Goal: Task Accomplishment & Management: Manage account settings

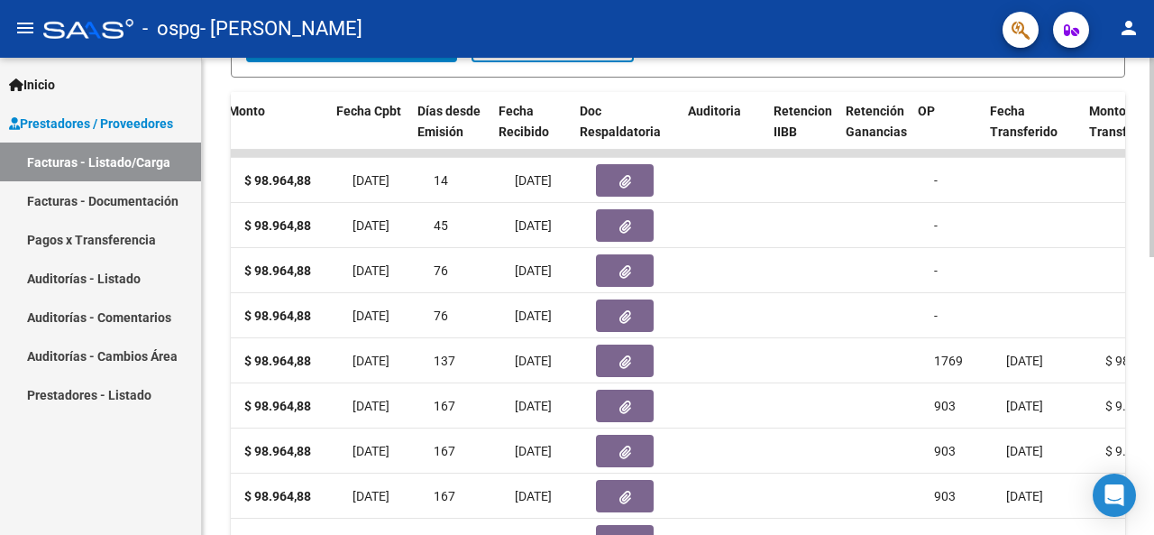
scroll to position [0, 836]
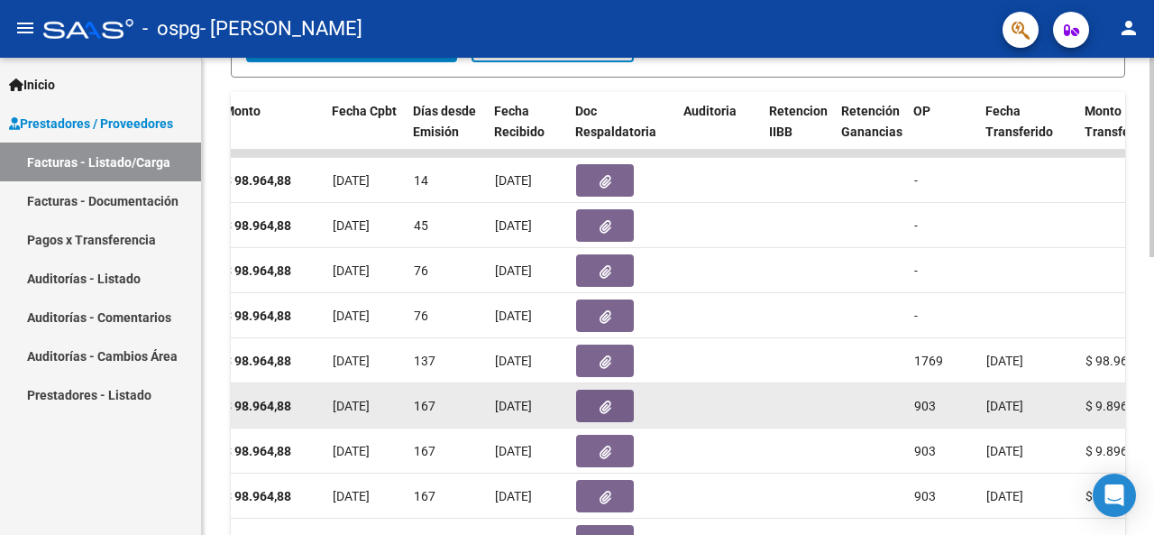
click at [992, 398] on span "06/06/2025" at bounding box center [1004, 405] width 37 height 14
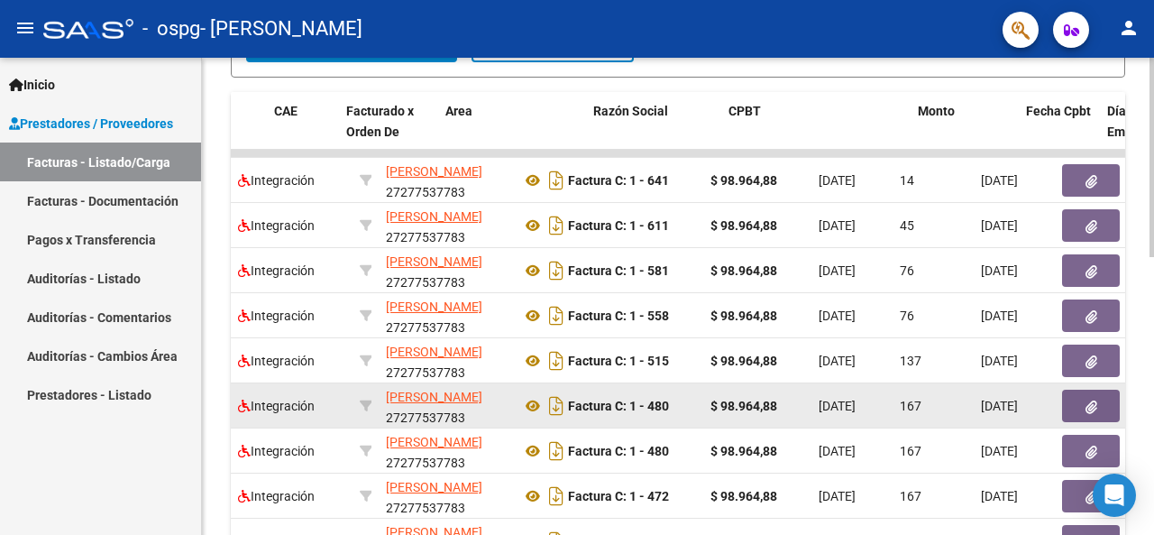
scroll to position [0, 0]
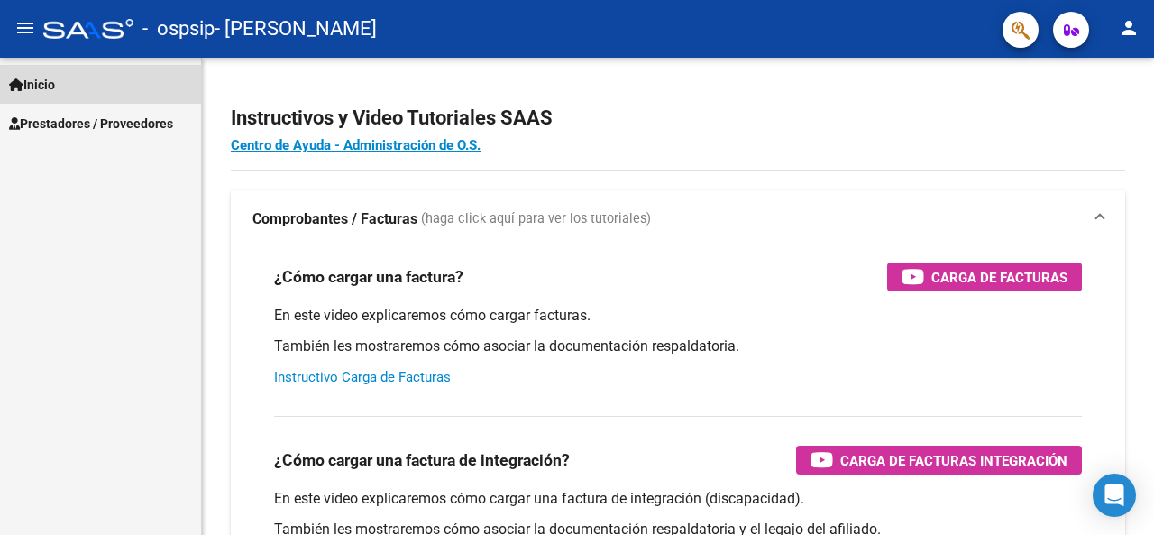
click at [52, 92] on span "Inicio" at bounding box center [32, 85] width 46 height 20
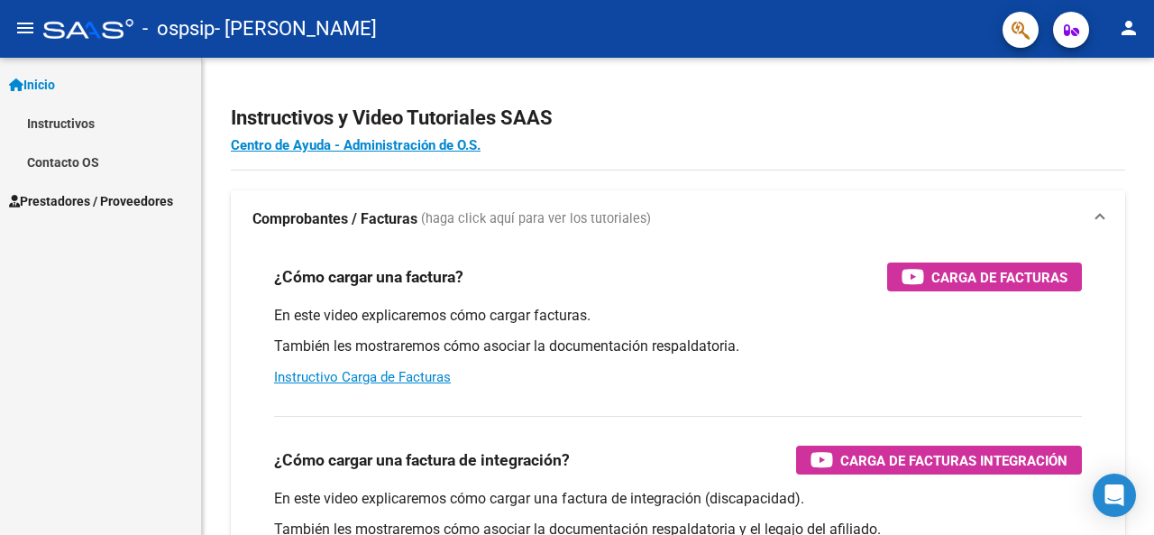
click at [115, 206] on span "Prestadores / Proveedores" at bounding box center [91, 201] width 164 height 20
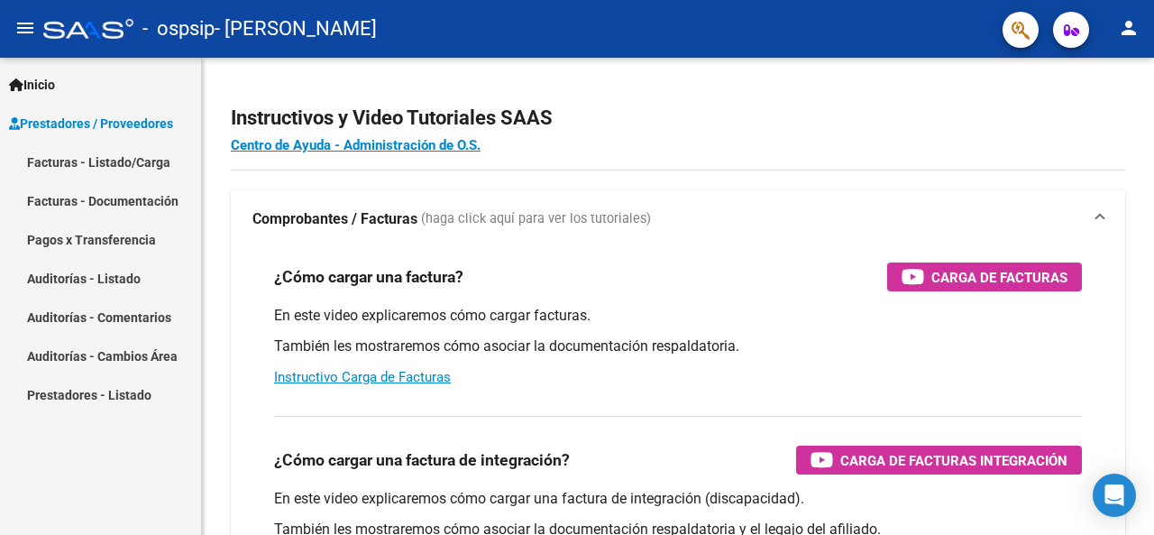
click at [127, 168] on link "Facturas - Listado/Carga" at bounding box center [100, 161] width 201 height 39
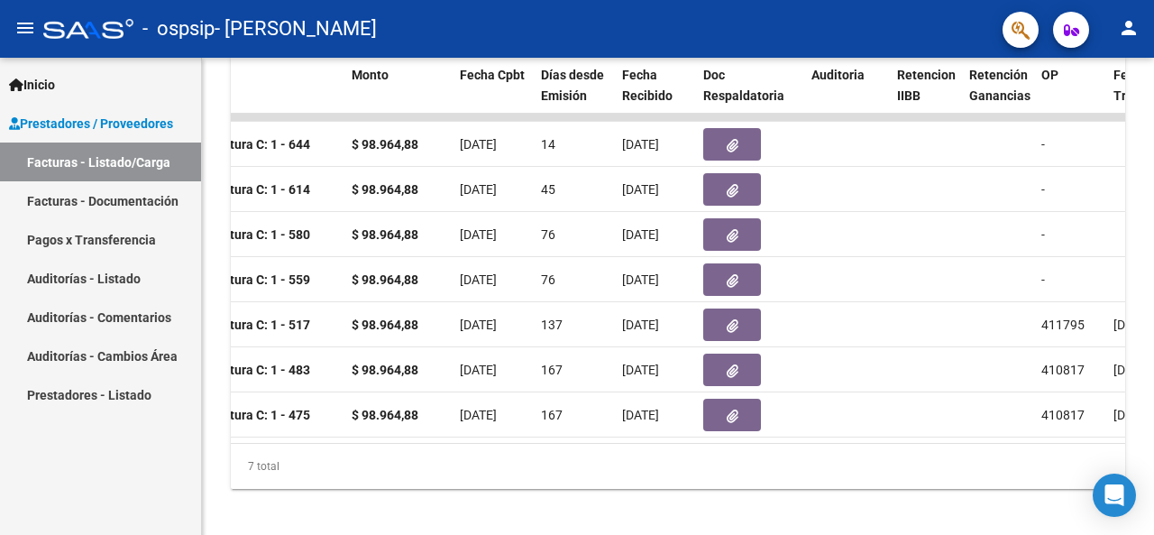
scroll to position [505, 0]
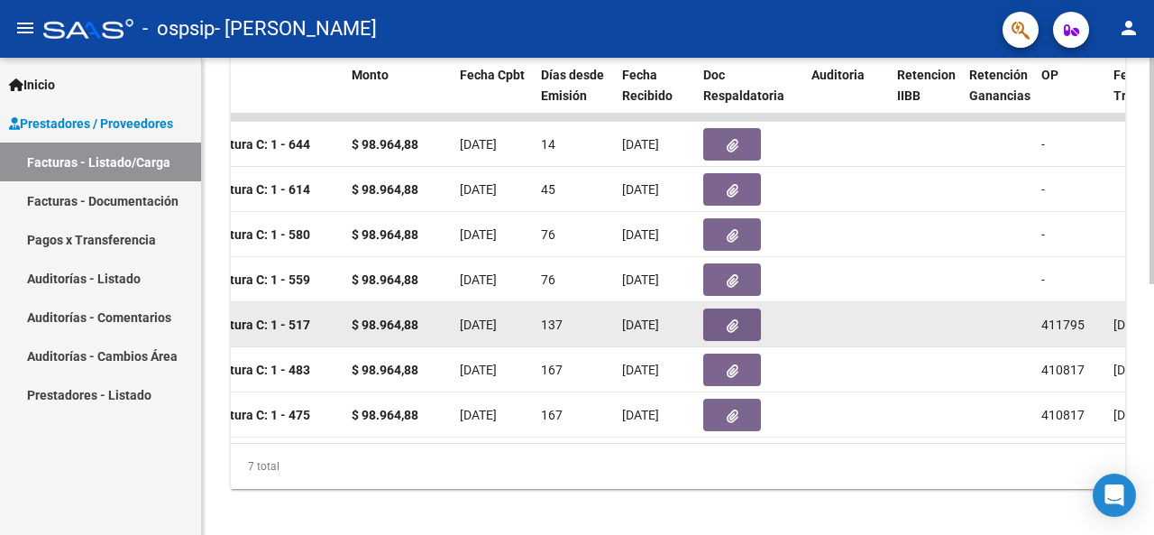
click at [1062, 328] on span "411795" at bounding box center [1062, 324] width 43 height 14
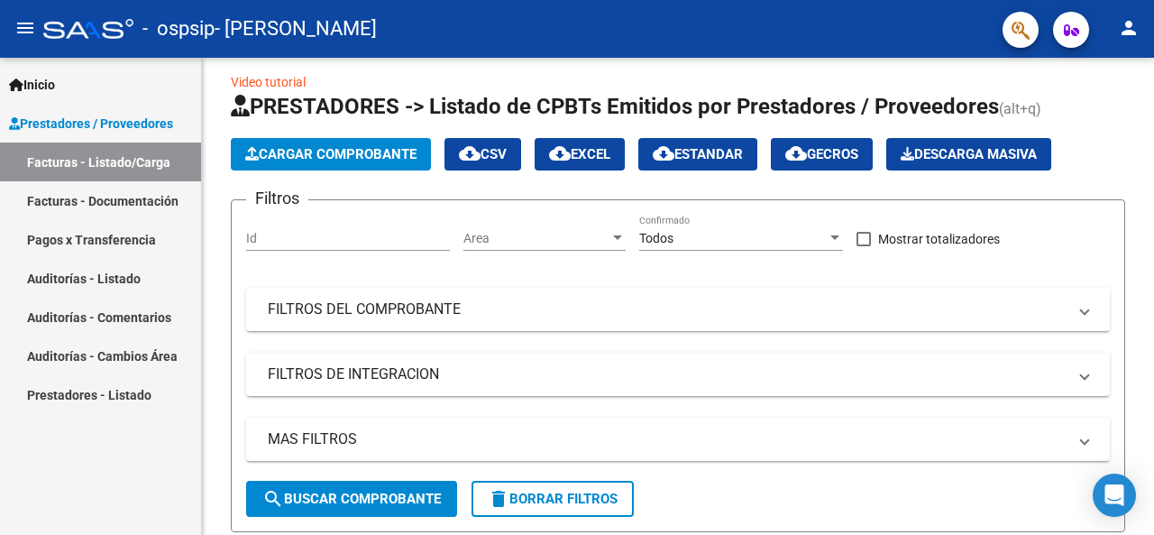
scroll to position [0, 0]
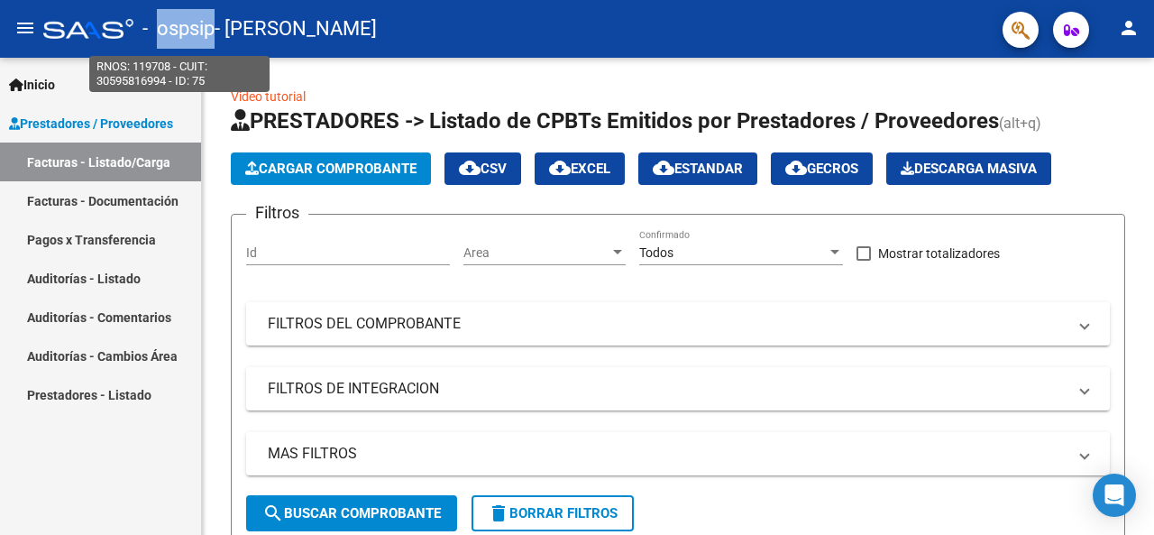
drag, startPoint x: 160, startPoint y: 30, endPoint x: 215, endPoint y: 32, distance: 54.1
click at [215, 32] on span "- ospsip" at bounding box center [178, 29] width 72 height 40
copy span "ospsip"
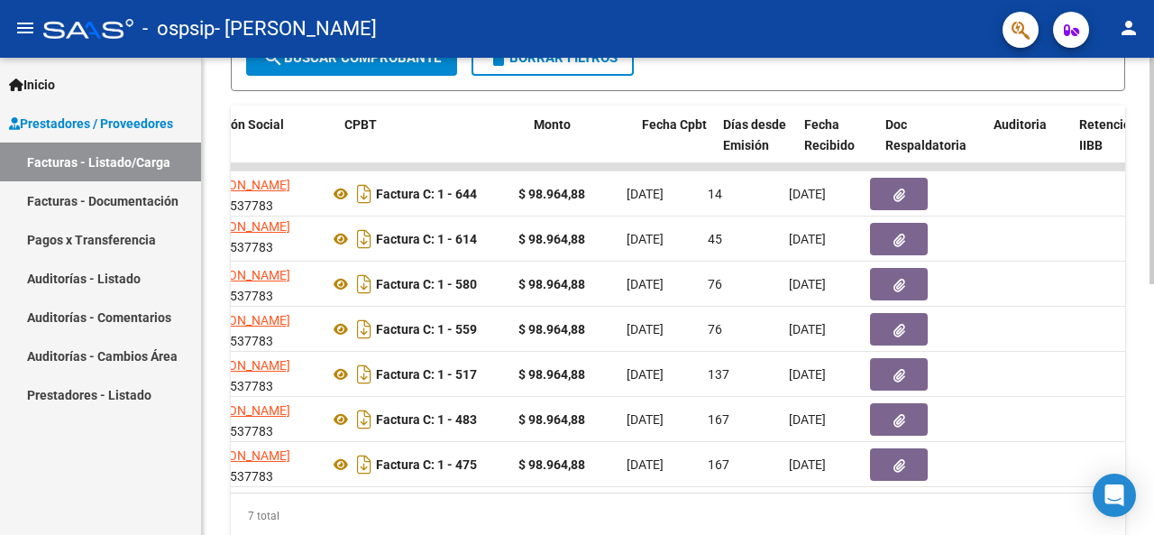
scroll to position [0, 525]
